Goal: Information Seeking & Learning: Learn about a topic

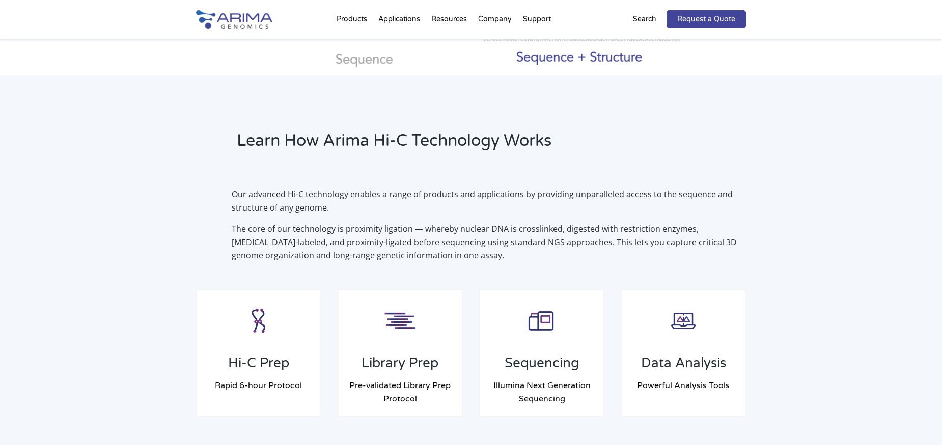
scroll to position [611, 0]
click at [185, 106] on div "Learn How Arima Hi-C Technology Works Our advanced Hi-C technology enables a ra…" at bounding box center [471, 273] width 942 height 396
click at [216, 134] on div "Learn How Arima Hi-C Technology Works" at bounding box center [398, 145] width 405 height 31
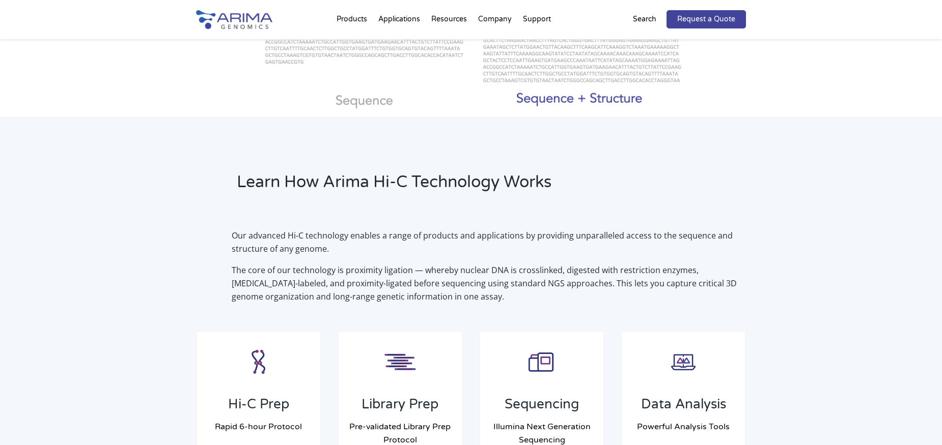
scroll to position [610, 0]
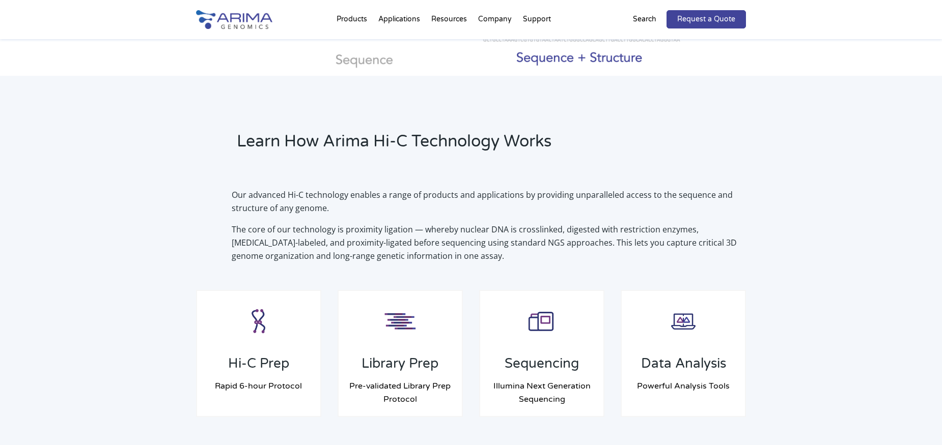
click at [216, 134] on div "Learn How Arima Hi-C Technology Works" at bounding box center [398, 145] width 405 height 31
click at [212, 134] on div "Learn How Arima Hi-C Technology Works" at bounding box center [398, 145] width 405 height 31
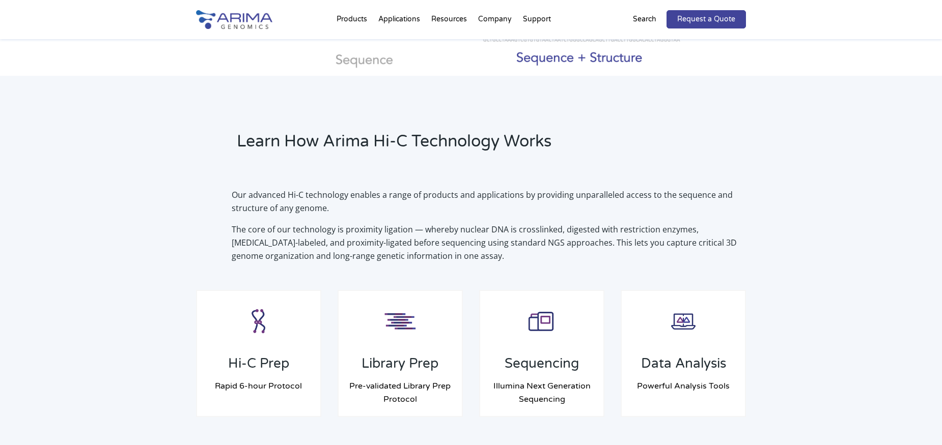
click at [212, 134] on div "Learn How Arima Hi-C Technology Works" at bounding box center [398, 145] width 405 height 31
click at [212, 133] on div "Learn How Arima Hi-C Technology Works" at bounding box center [398, 145] width 405 height 31
click at [217, 135] on div "Learn How Arima Hi-C Technology Works" at bounding box center [398, 145] width 405 height 31
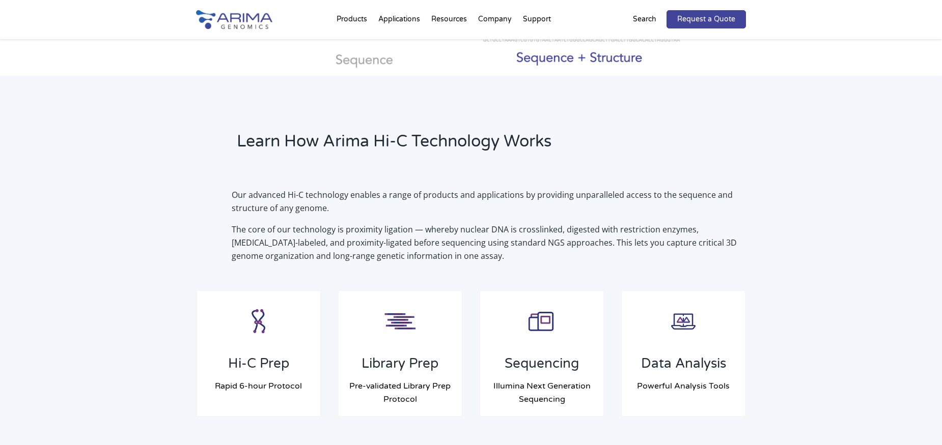
click at [212, 135] on div "Learn How Arima Hi-C Technology Works" at bounding box center [398, 145] width 405 height 31
click at [213, 136] on div "Learn How Arima Hi-C Technology Works" at bounding box center [398, 145] width 405 height 31
click at [210, 135] on div "Learn How Arima Hi-C Technology Works" at bounding box center [398, 145] width 405 height 31
